Goal: Communication & Community: Participate in discussion

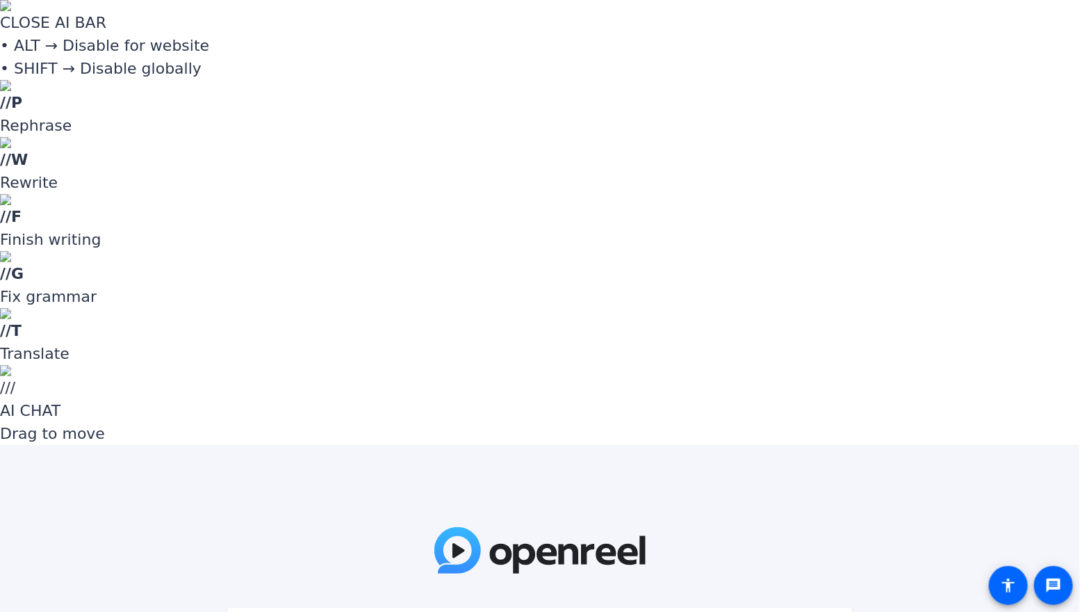
paste input "..Z[Fm"
type input "..Z[Fm"
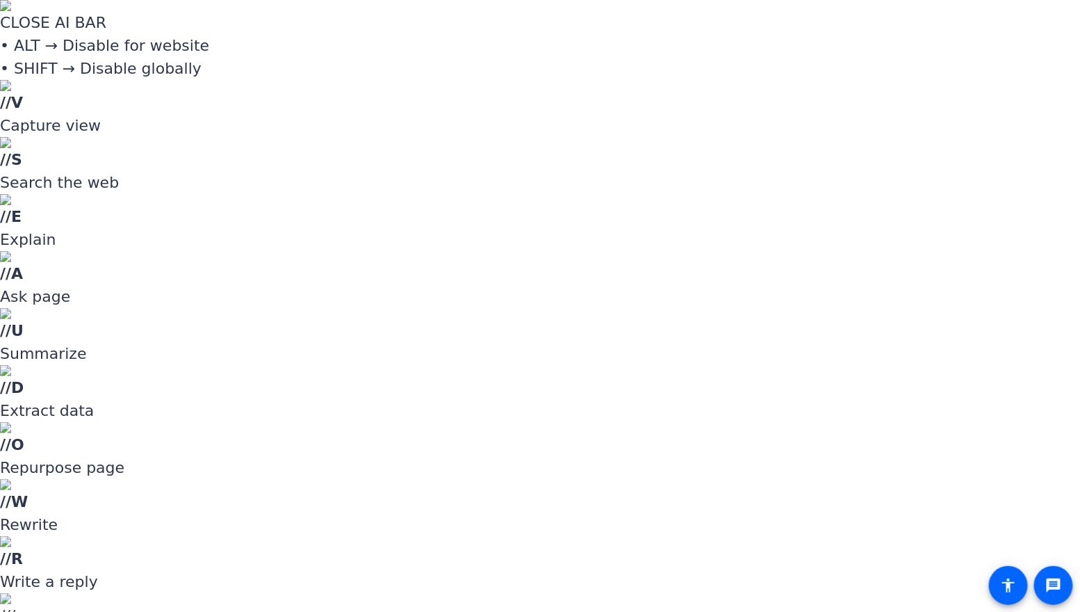
click at [1011, 222] on div at bounding box center [540, 306] width 1080 height 612
